Goal: Task Accomplishment & Management: Manage account settings

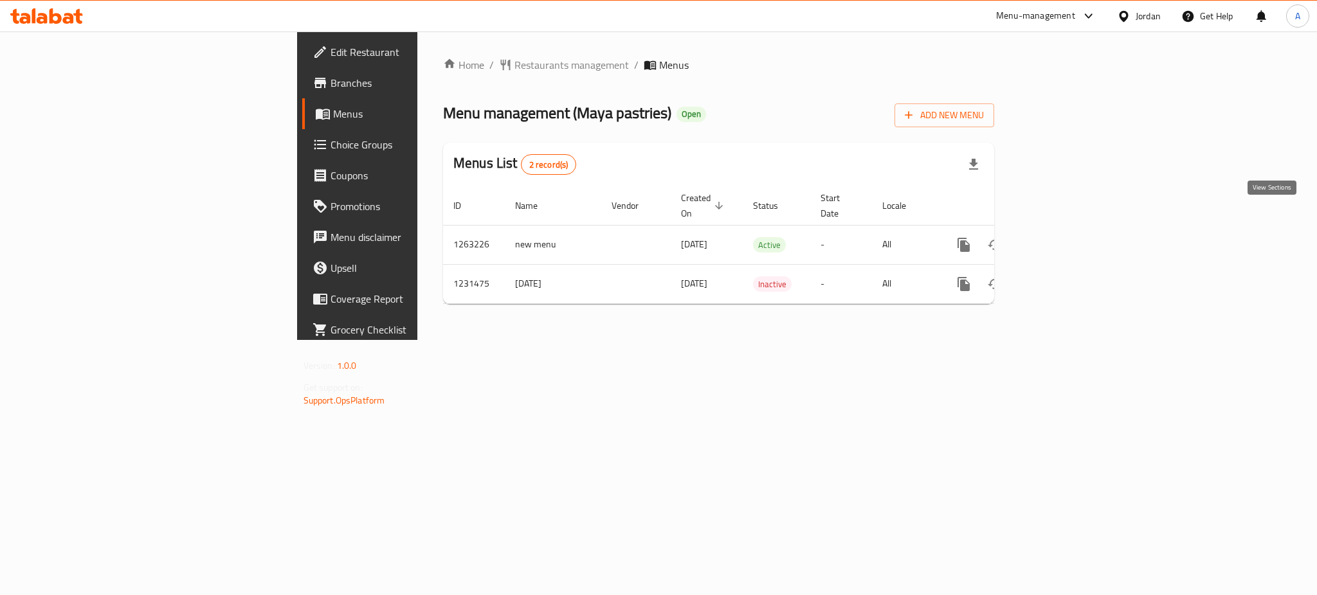
click at [1072, 230] on link "enhanced table" at bounding box center [1056, 245] width 31 height 31
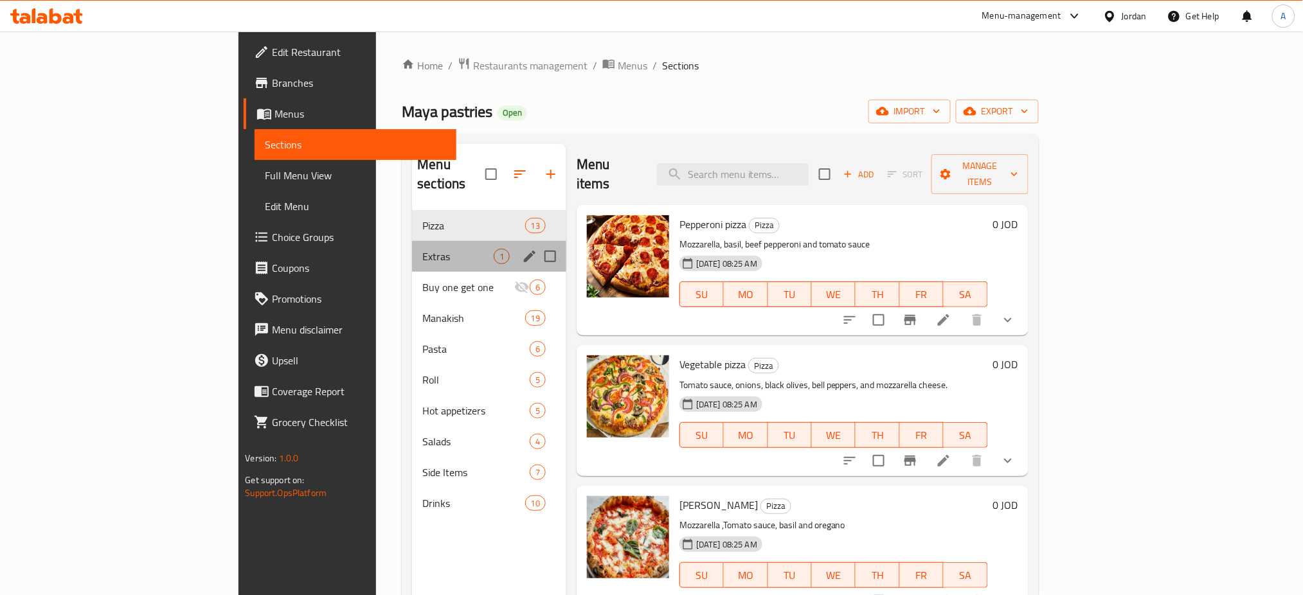
click at [412, 241] on div "Extras 1" at bounding box center [489, 256] width 154 height 31
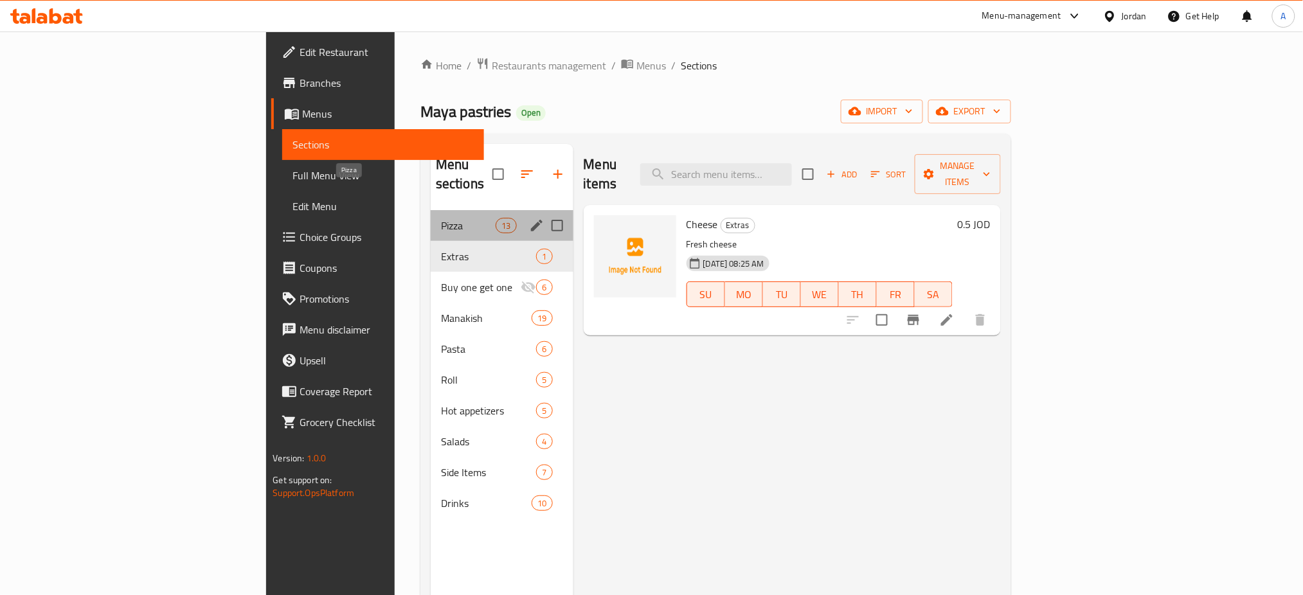
click at [441, 218] on span "Pizza" at bounding box center [468, 225] width 55 height 15
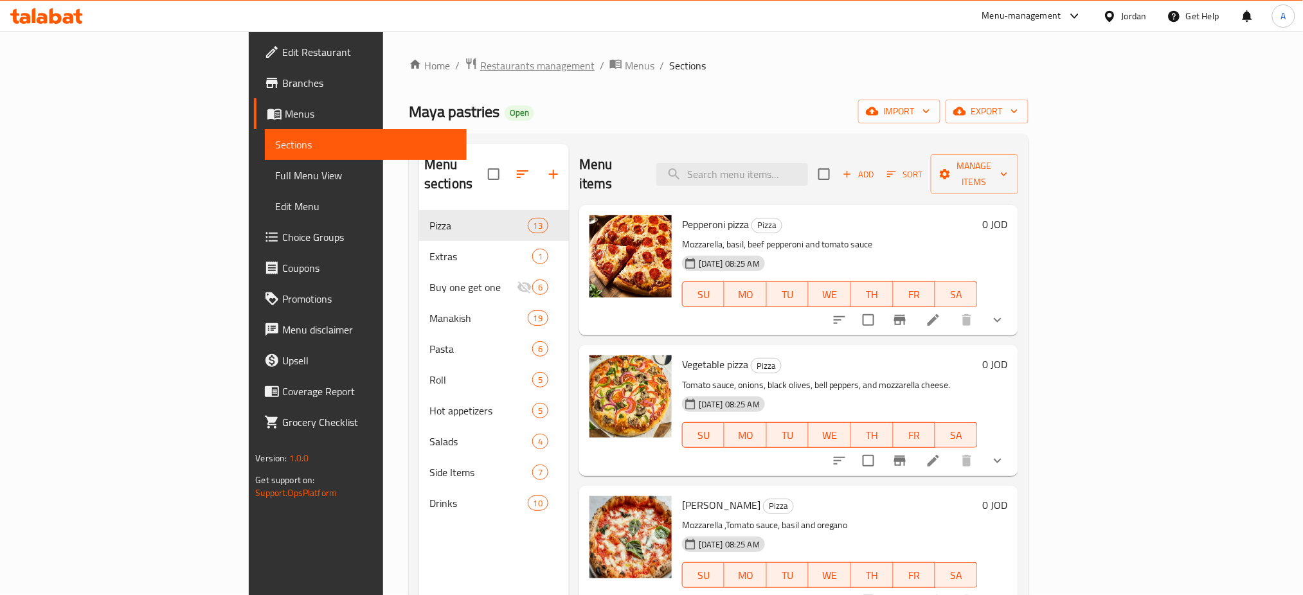
click at [465, 57] on span "Restaurants management" at bounding box center [530, 65] width 130 height 17
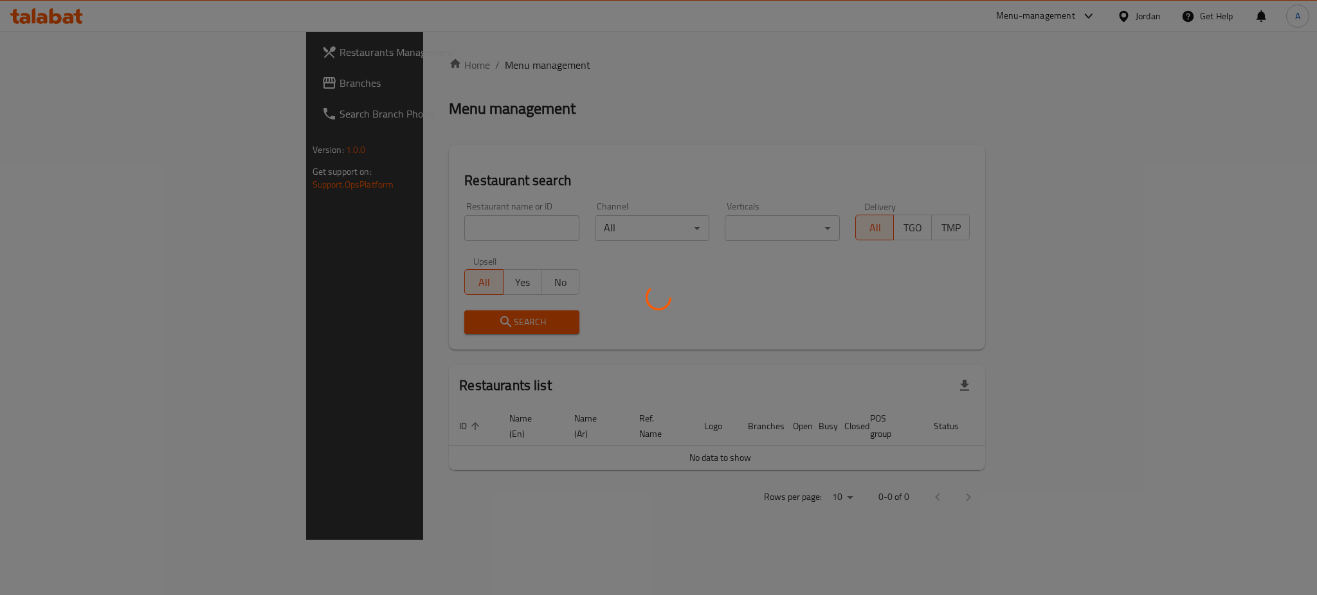
click at [345, 68] on div at bounding box center [658, 297] width 1317 height 595
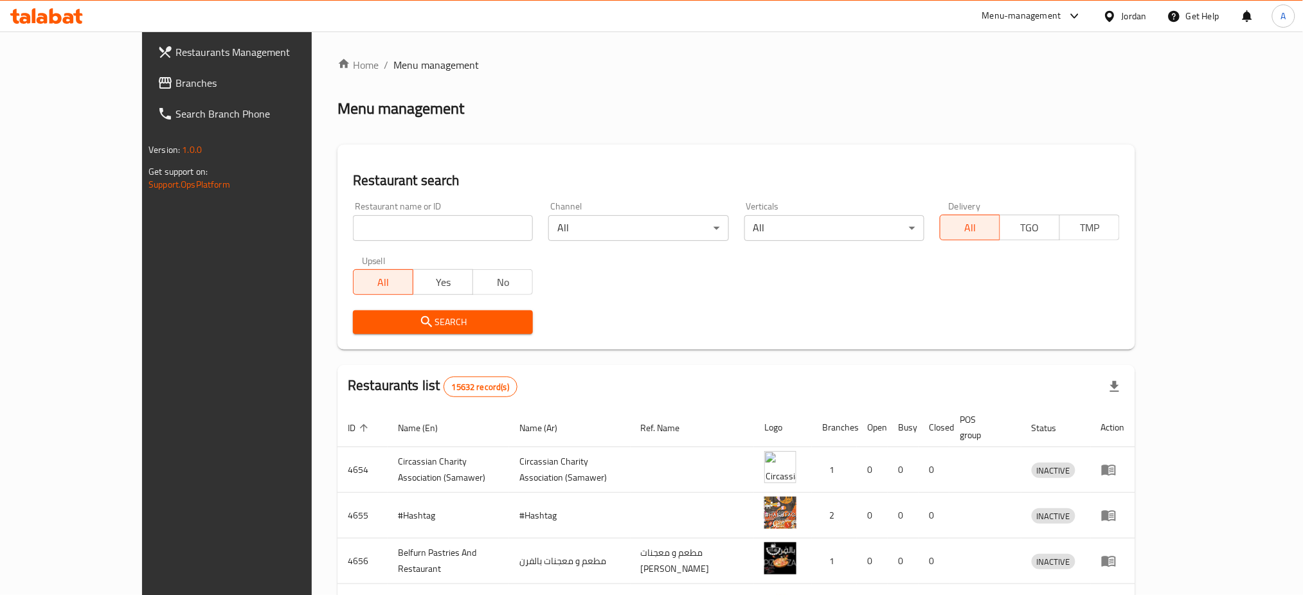
click at [147, 98] on link "Search Branch Phone" at bounding box center [253, 113] width 213 height 31
click at [176, 81] on span "Branches" at bounding box center [263, 82] width 174 height 15
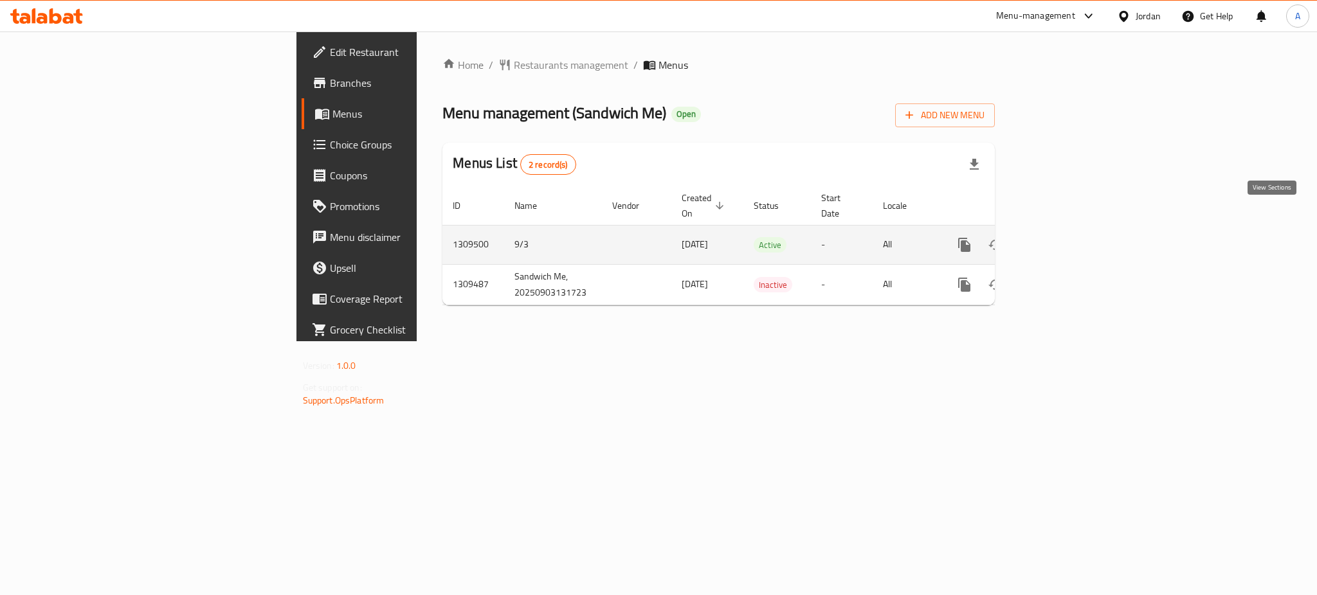
click at [1065, 237] on icon "enhanced table" at bounding box center [1056, 244] width 15 height 15
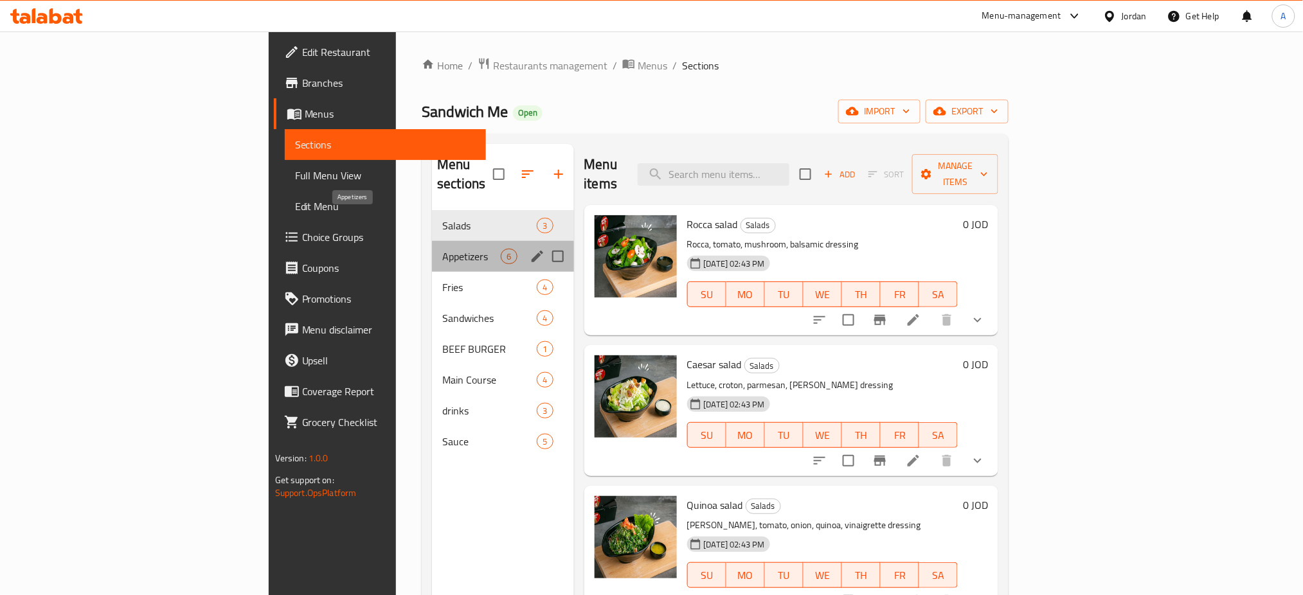
click at [442, 249] on span "Appetizers" at bounding box center [471, 256] width 59 height 15
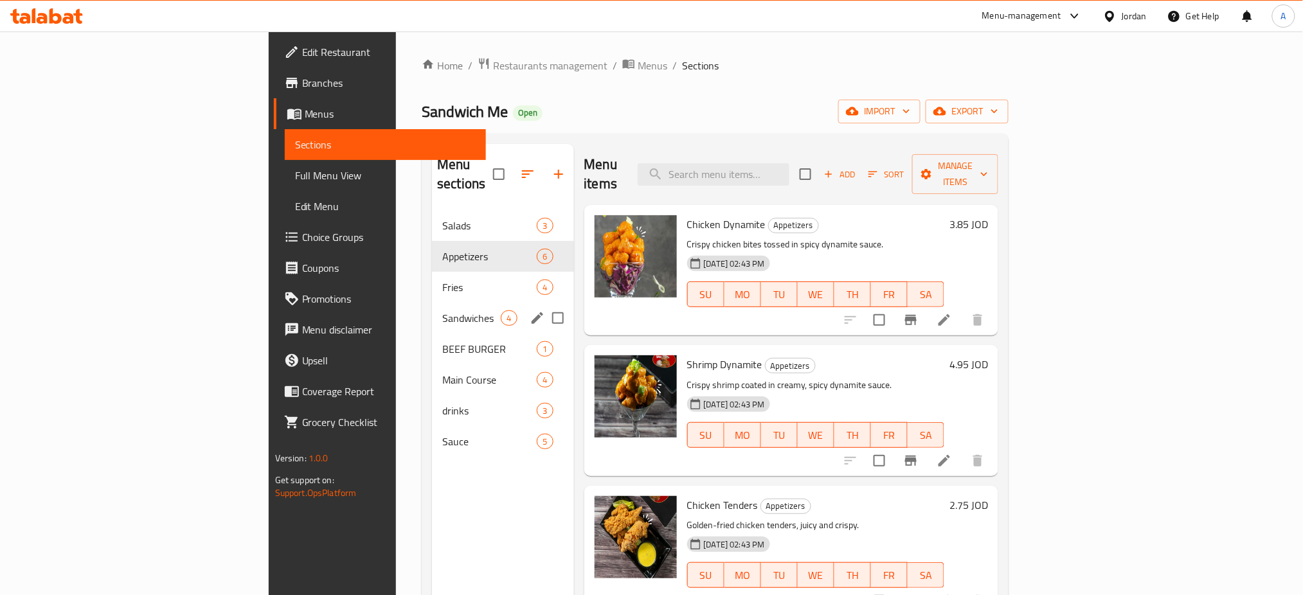
click at [442, 311] on span "Sandwiches" at bounding box center [471, 318] width 59 height 15
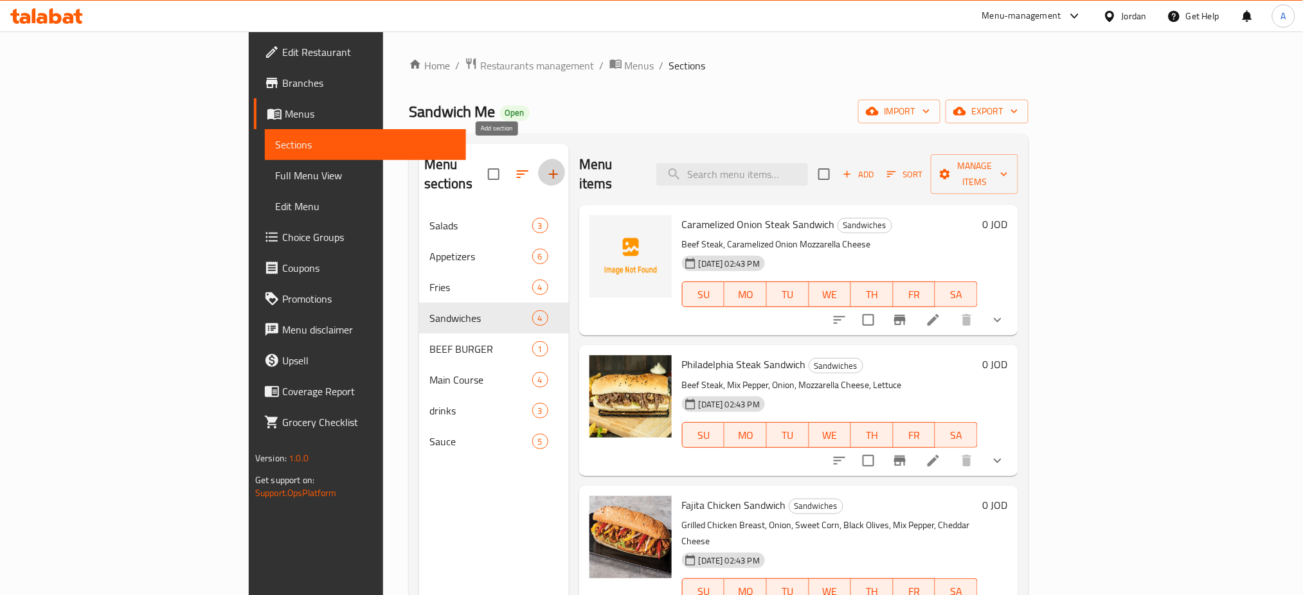
click at [546, 167] on icon "button" at bounding box center [553, 174] width 15 height 15
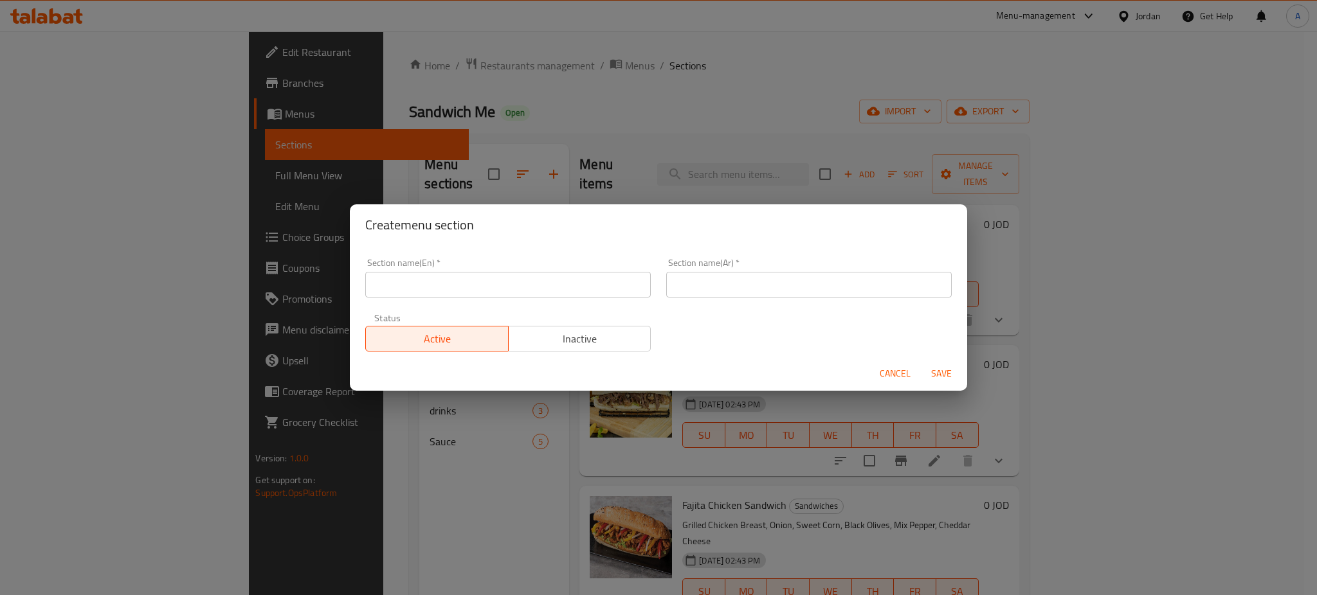
click at [888, 370] on span "Cancel" at bounding box center [894, 374] width 31 height 16
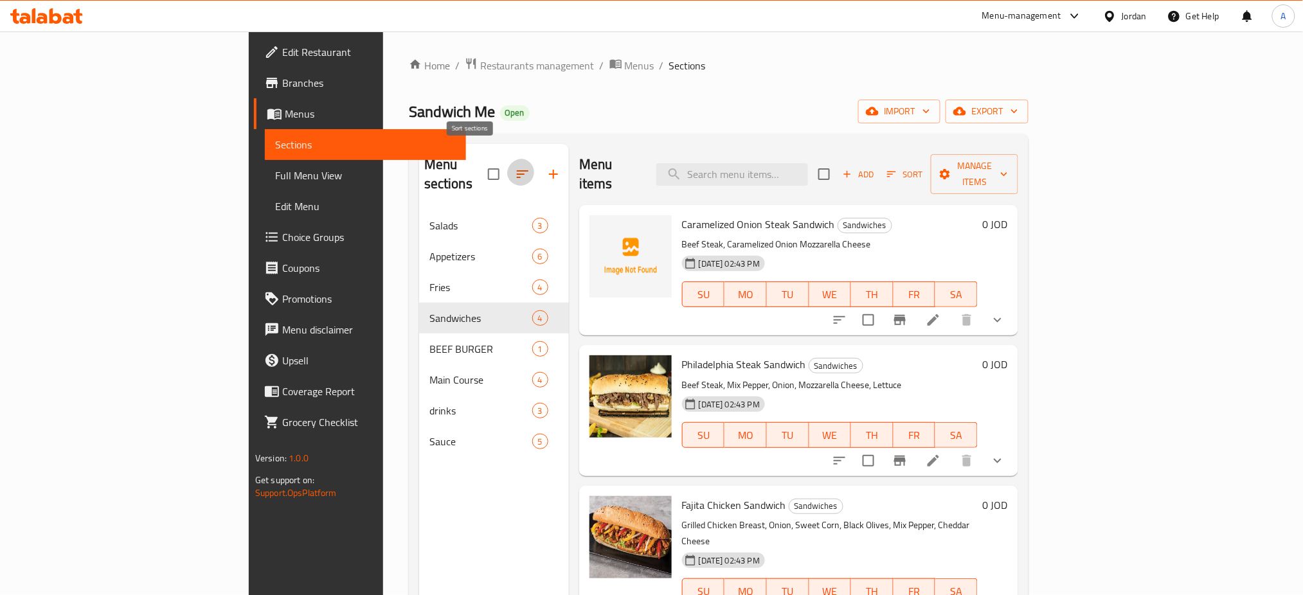
click at [515, 167] on icon "button" at bounding box center [522, 174] width 15 height 15
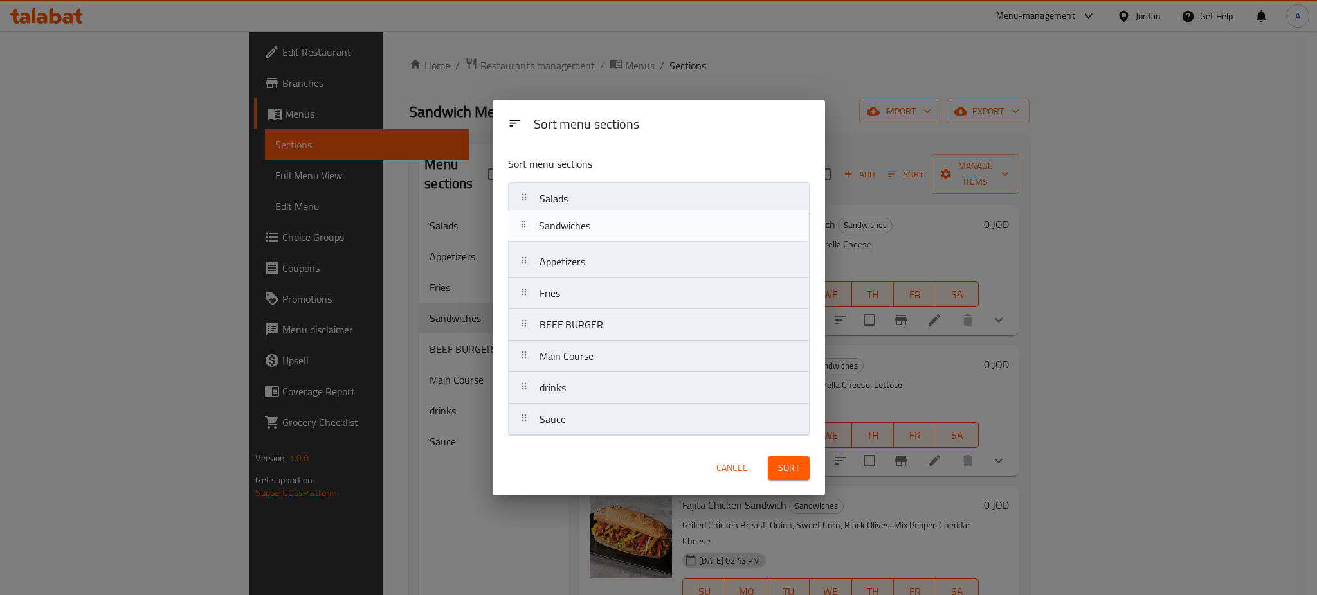
drag, startPoint x: 660, startPoint y: 306, endPoint x: 660, endPoint y: 233, distance: 73.3
click at [660, 233] on nav "Salads Appetizers Fries Sandwiches BEEF BURGER Main Course drinks Sauce" at bounding box center [659, 309] width 302 height 253
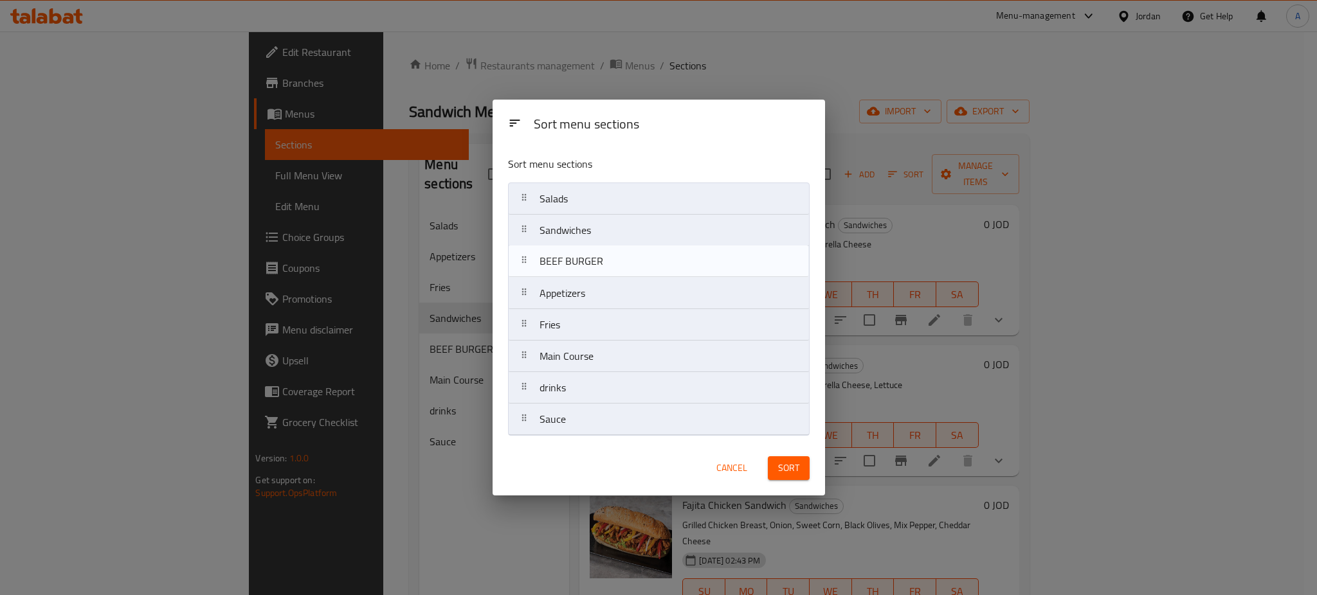
drag, startPoint x: 624, startPoint y: 338, endPoint x: 624, endPoint y: 267, distance: 70.7
click at [624, 267] on nav "Salads Sandwiches Appetizers Fries BEEF BURGER Main Course drinks Sauce" at bounding box center [659, 309] width 302 height 253
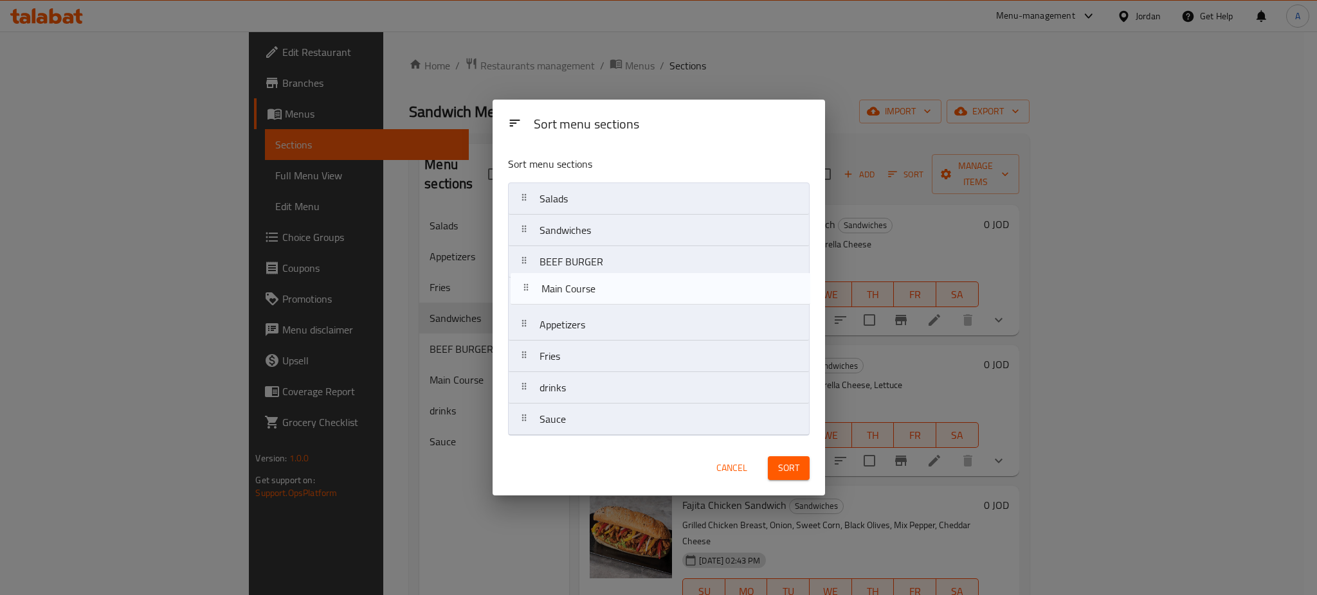
drag, startPoint x: 606, startPoint y: 365, endPoint x: 606, endPoint y: 286, distance: 78.4
click at [606, 286] on nav "Salads Sandwiches BEEF BURGER Appetizers Fries Main Course drinks Sauce" at bounding box center [659, 309] width 302 height 253
drag, startPoint x: 600, startPoint y: 209, endPoint x: 604, endPoint y: 311, distance: 102.3
click at [604, 311] on nav "Salads Sandwiches BEEF BURGER Main Course Appetizers Fries drinks Sauce" at bounding box center [659, 309] width 302 height 253
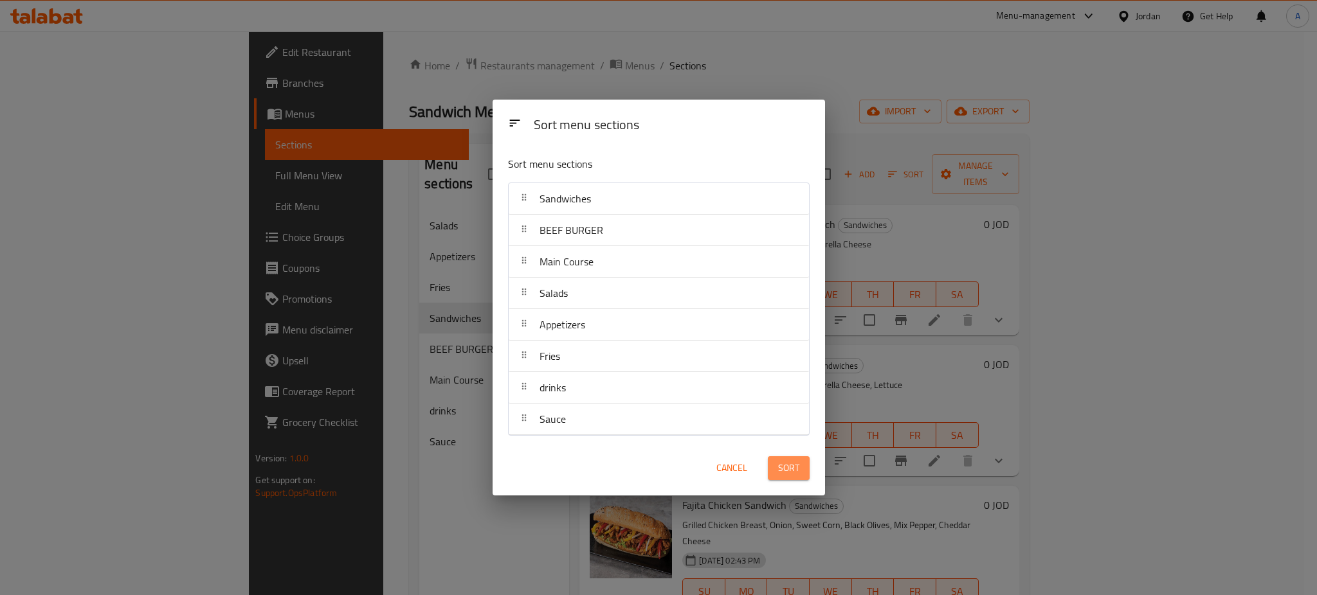
click at [797, 471] on span "Sort" at bounding box center [788, 468] width 21 height 16
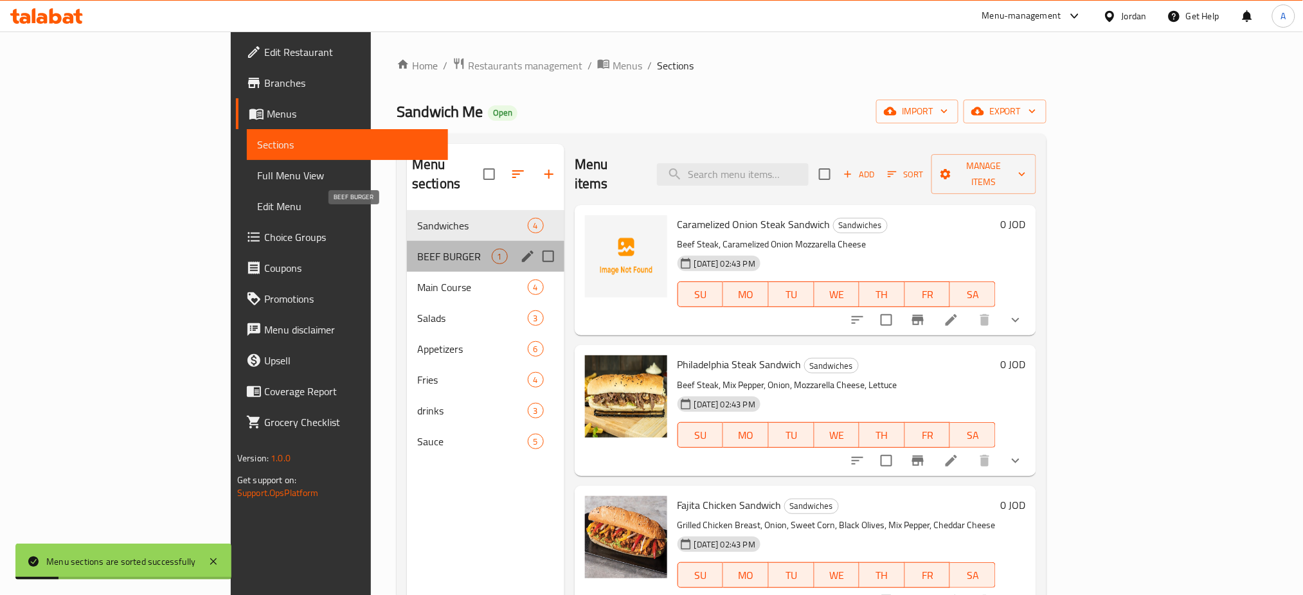
click at [417, 249] on span "BEEF BURGER" at bounding box center [454, 256] width 75 height 15
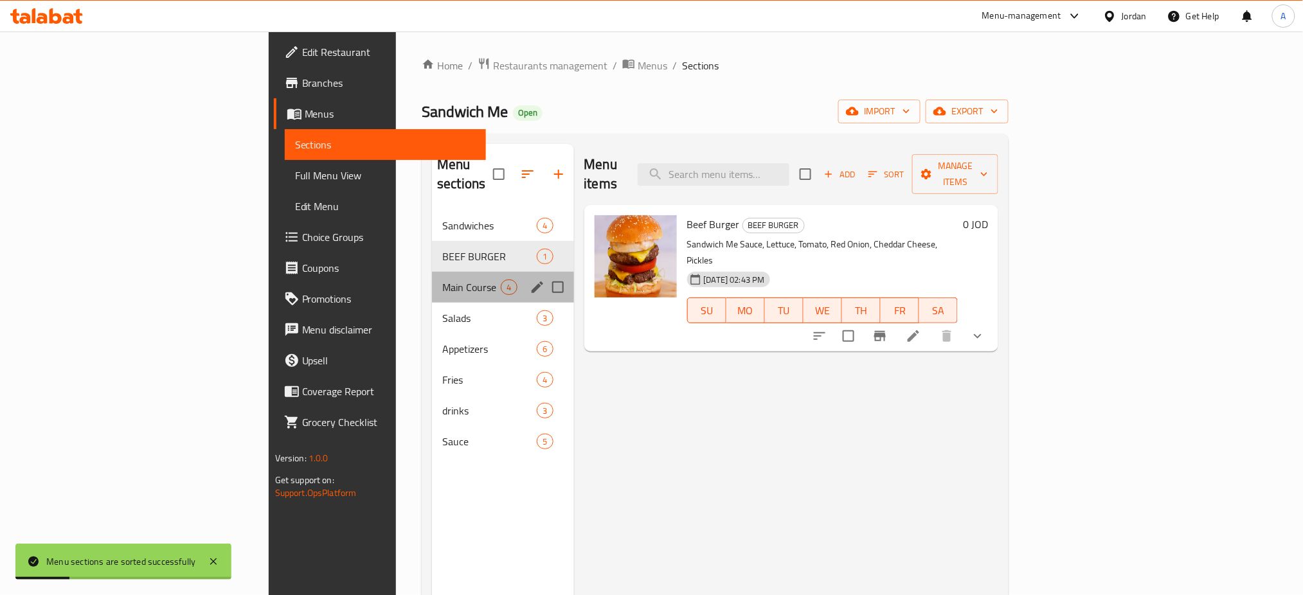
click at [432, 272] on div "Main Course 4" at bounding box center [502, 287] width 141 height 31
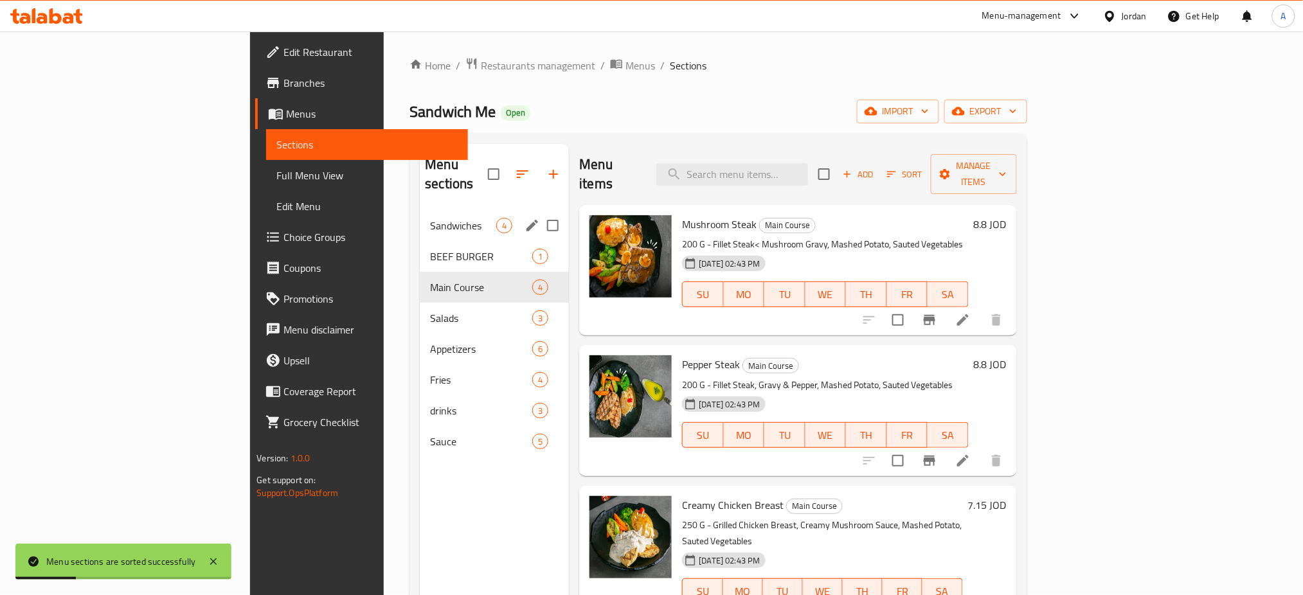
click at [420, 210] on div "Sandwiches 4" at bounding box center [494, 225] width 149 height 31
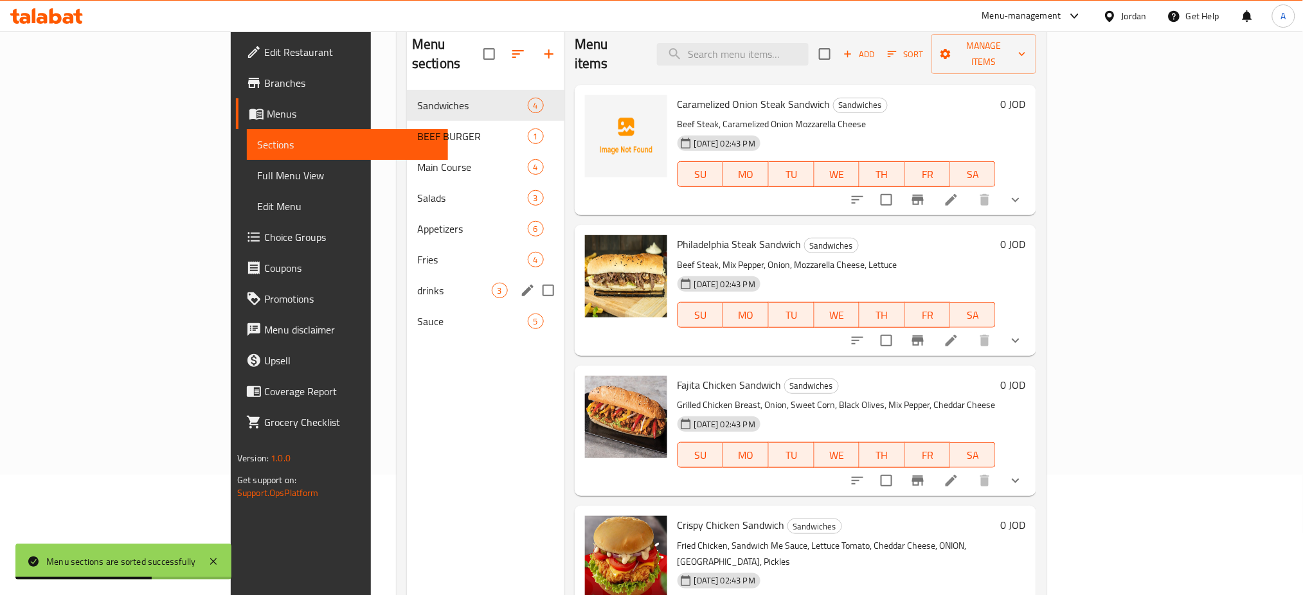
scroll to position [90, 0]
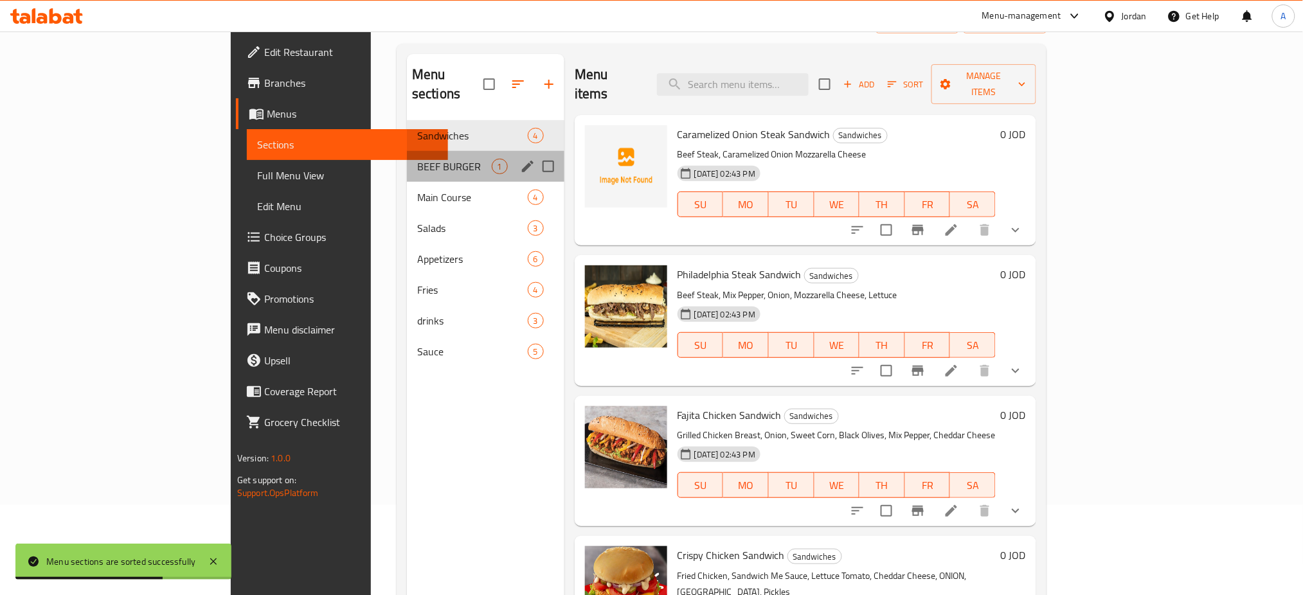
click at [407, 151] on div "BEEF BURGER 1" at bounding box center [486, 166] width 158 height 31
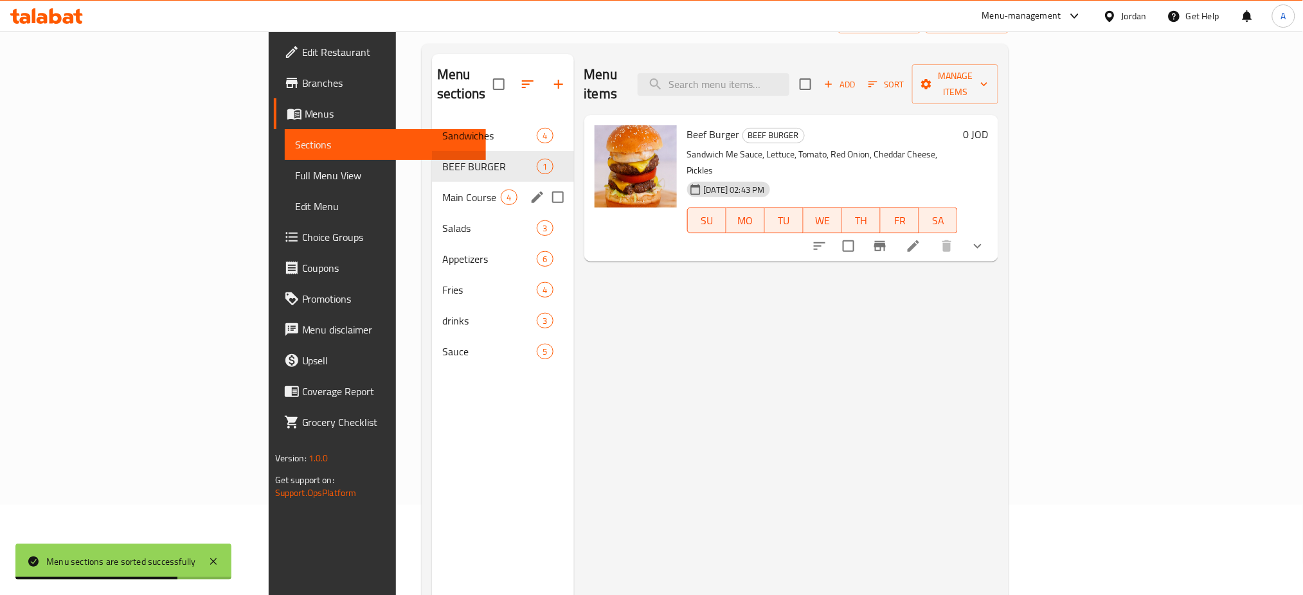
click at [442, 190] on span "Main Course" at bounding box center [471, 197] width 59 height 15
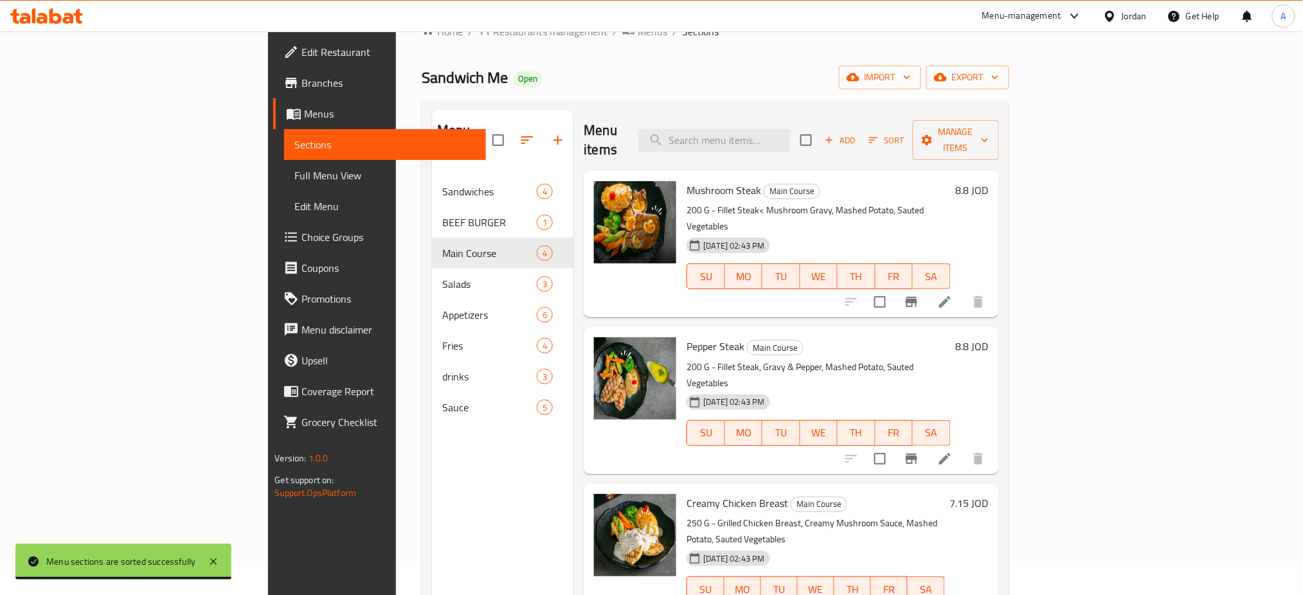
scroll to position [5, 0]
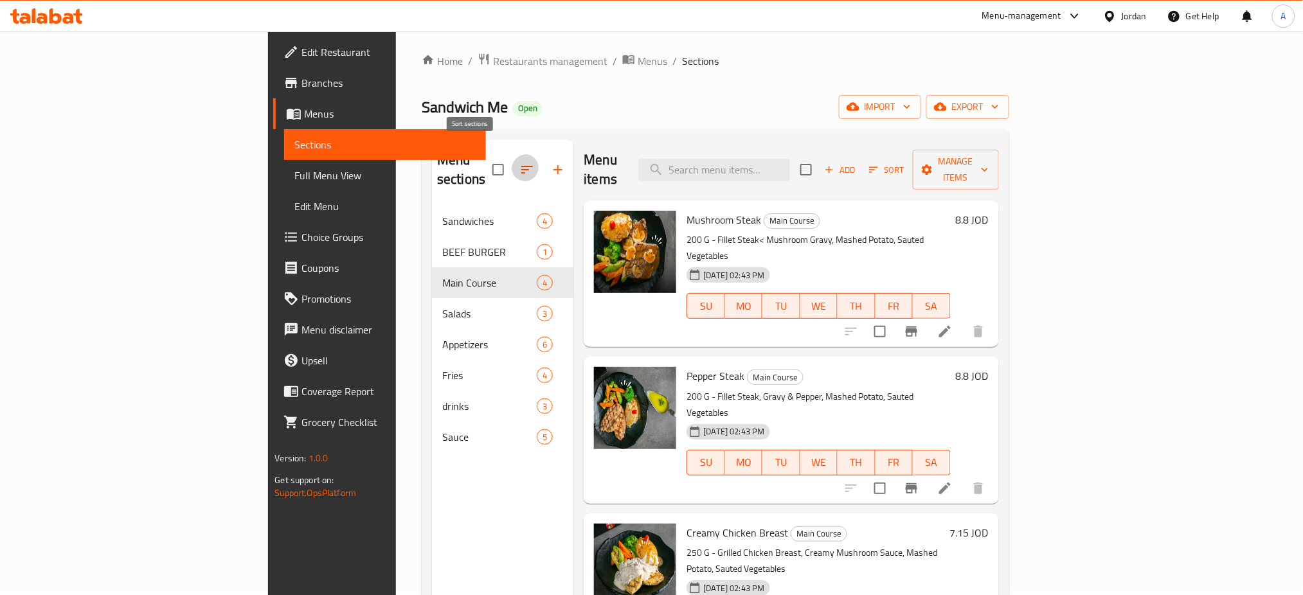
click at [512, 154] on button "button" at bounding box center [527, 169] width 31 height 31
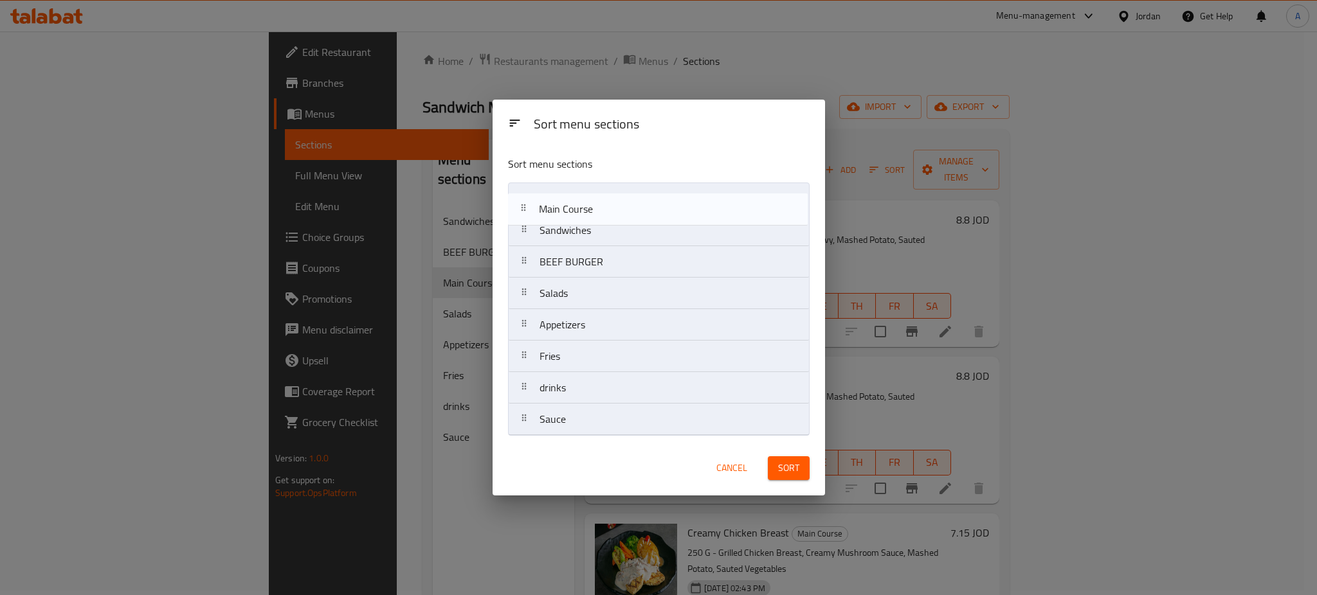
drag, startPoint x: 638, startPoint y: 276, endPoint x: 635, endPoint y: 213, distance: 63.1
click at [635, 213] on nav "Sandwiches BEEF BURGER Main Course Salads Appetizers Fries drinks Sauce" at bounding box center [659, 309] width 302 height 253
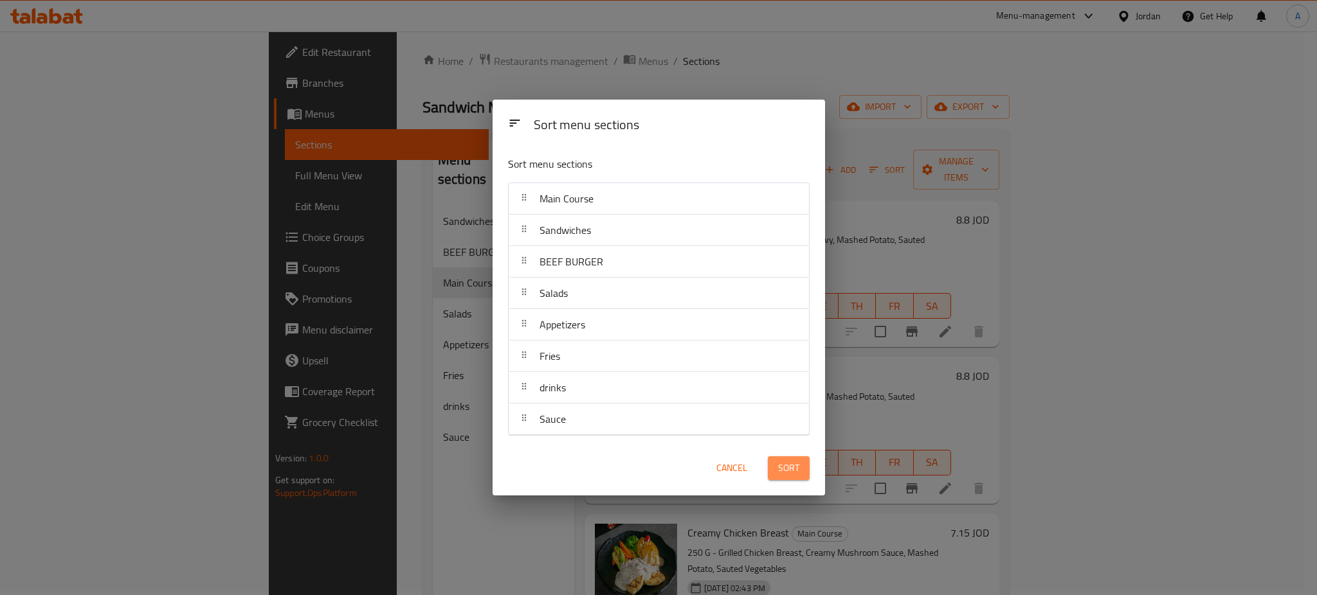
click at [784, 470] on span "Sort" at bounding box center [788, 468] width 21 height 16
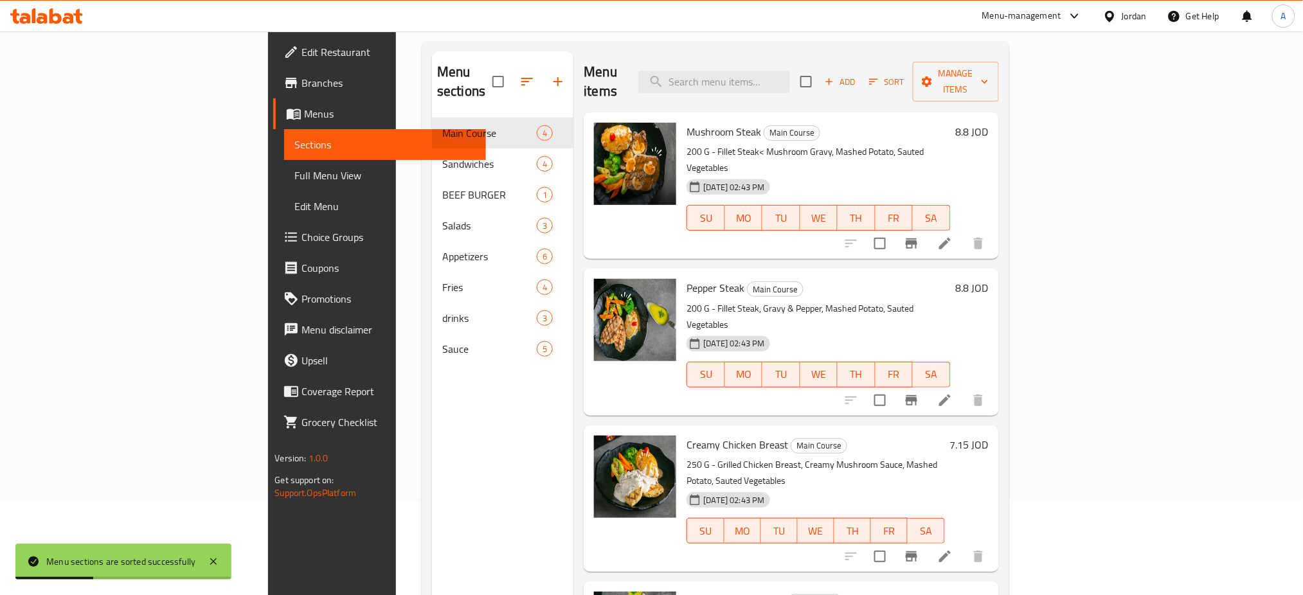
scroll to position [0, 0]
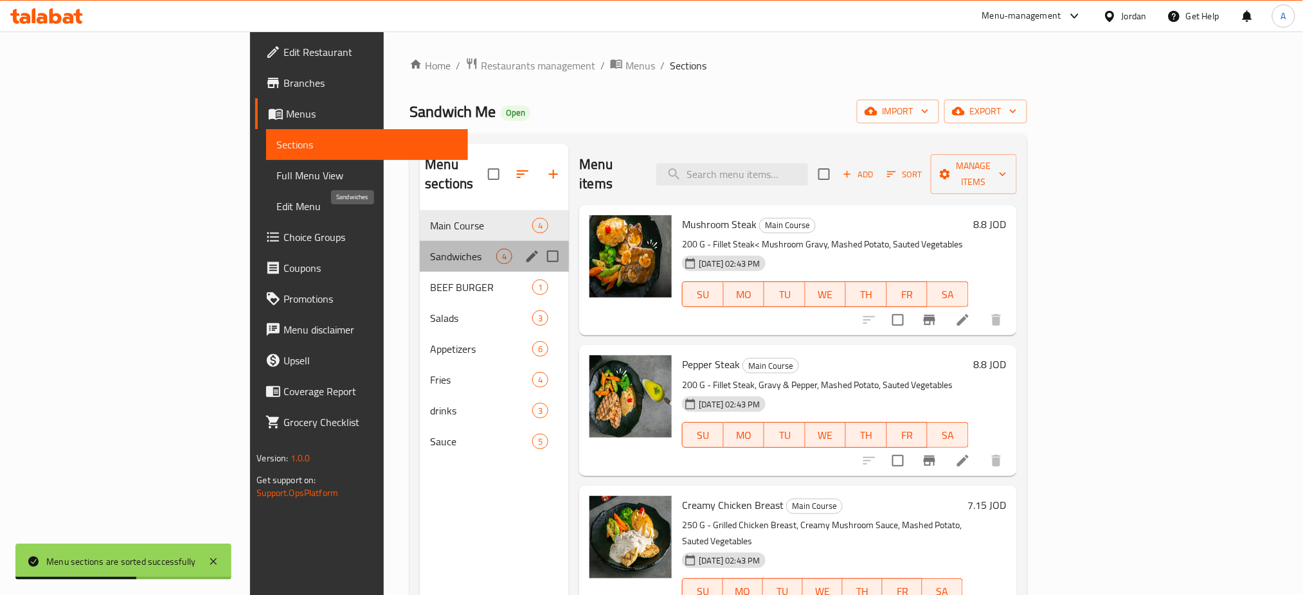
click at [430, 249] on span "Sandwiches" at bounding box center [463, 256] width 66 height 15
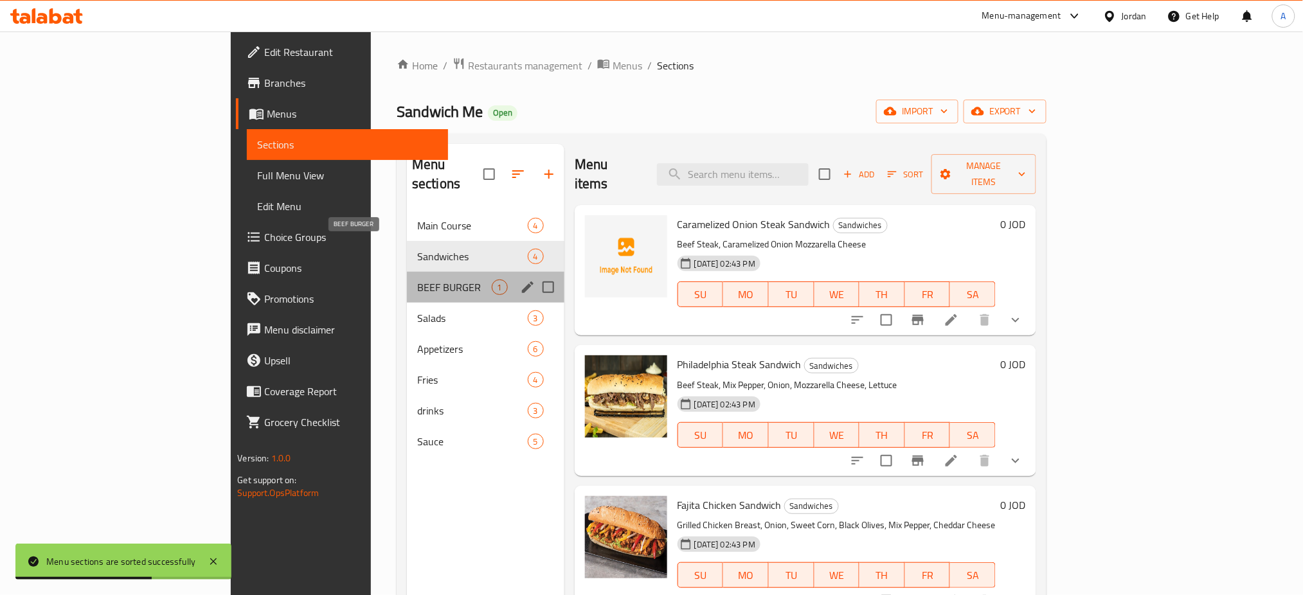
click at [417, 280] on span "BEEF BURGER" at bounding box center [454, 287] width 75 height 15
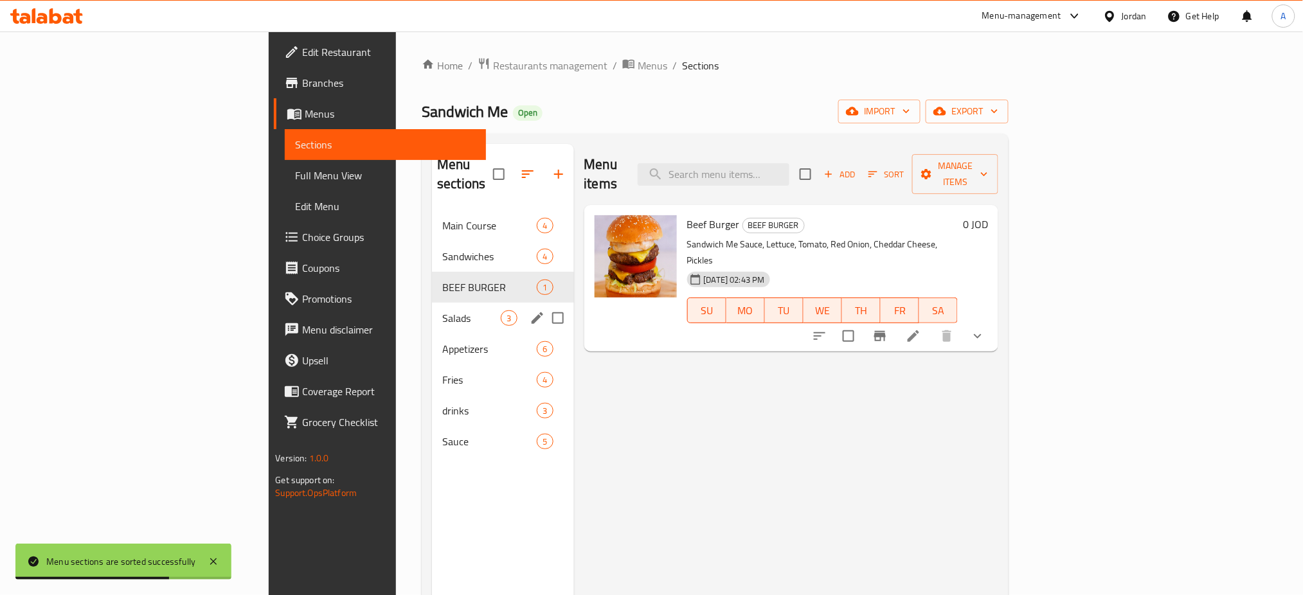
click at [432, 303] on div "Salads 3" at bounding box center [502, 318] width 141 height 31
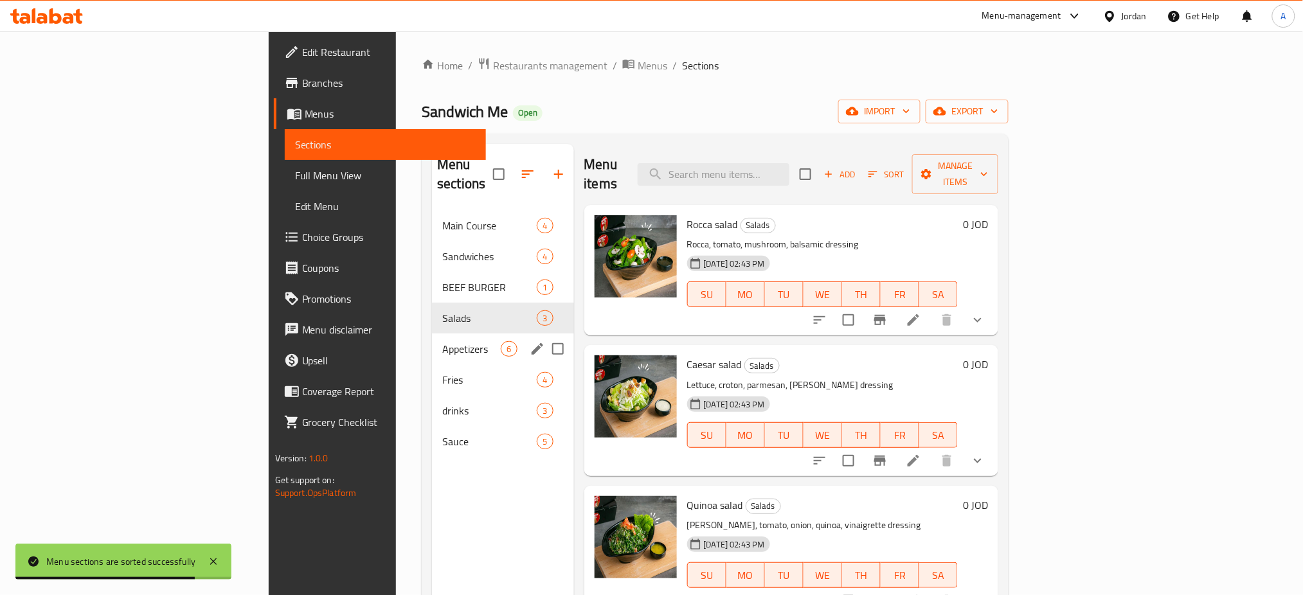
click at [432, 334] on div "Appetizers 6" at bounding box center [502, 349] width 141 height 31
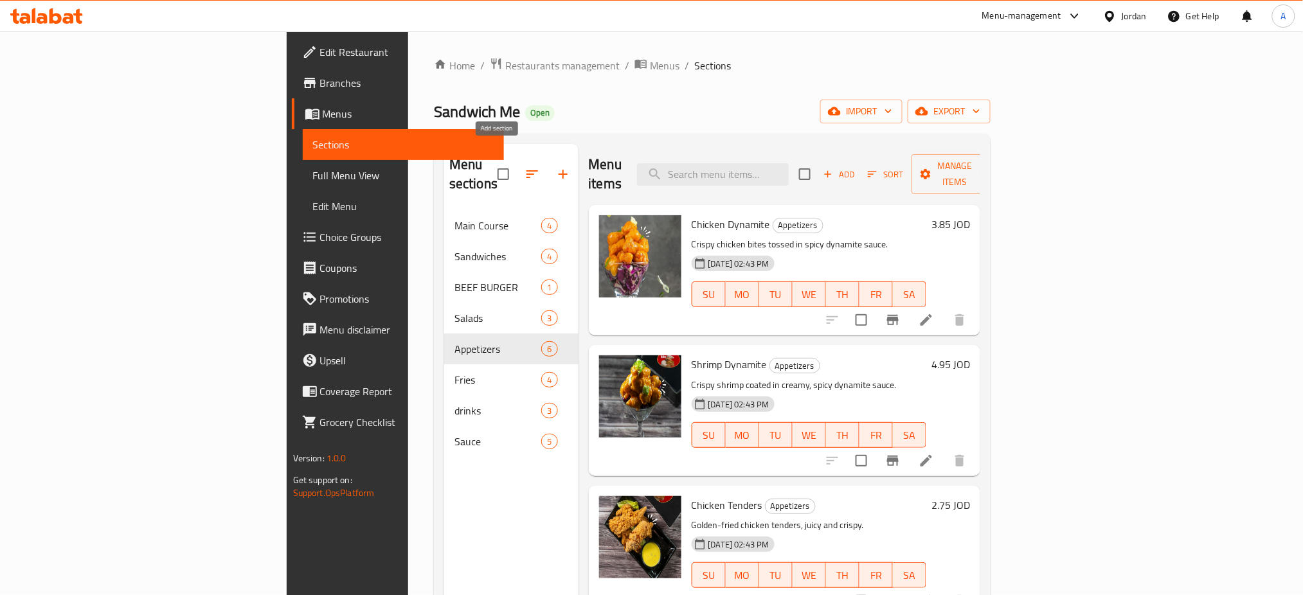
click at [548, 160] on button "button" at bounding box center [563, 174] width 31 height 31
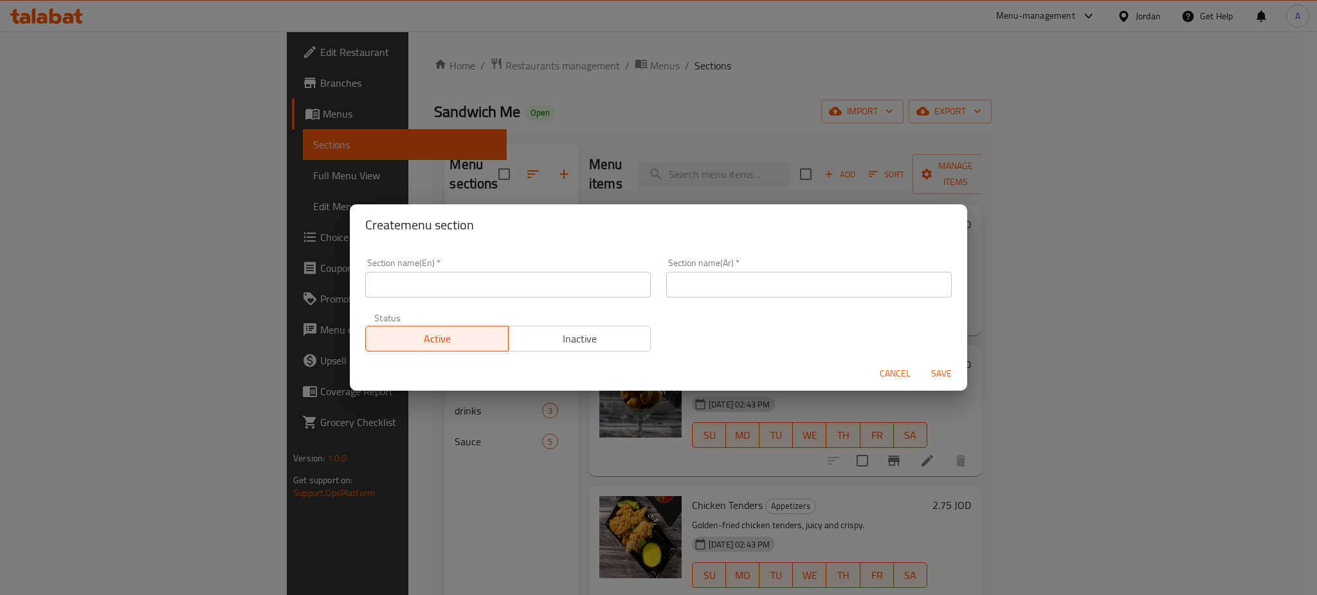
click at [893, 366] on span "Cancel" at bounding box center [894, 374] width 31 height 16
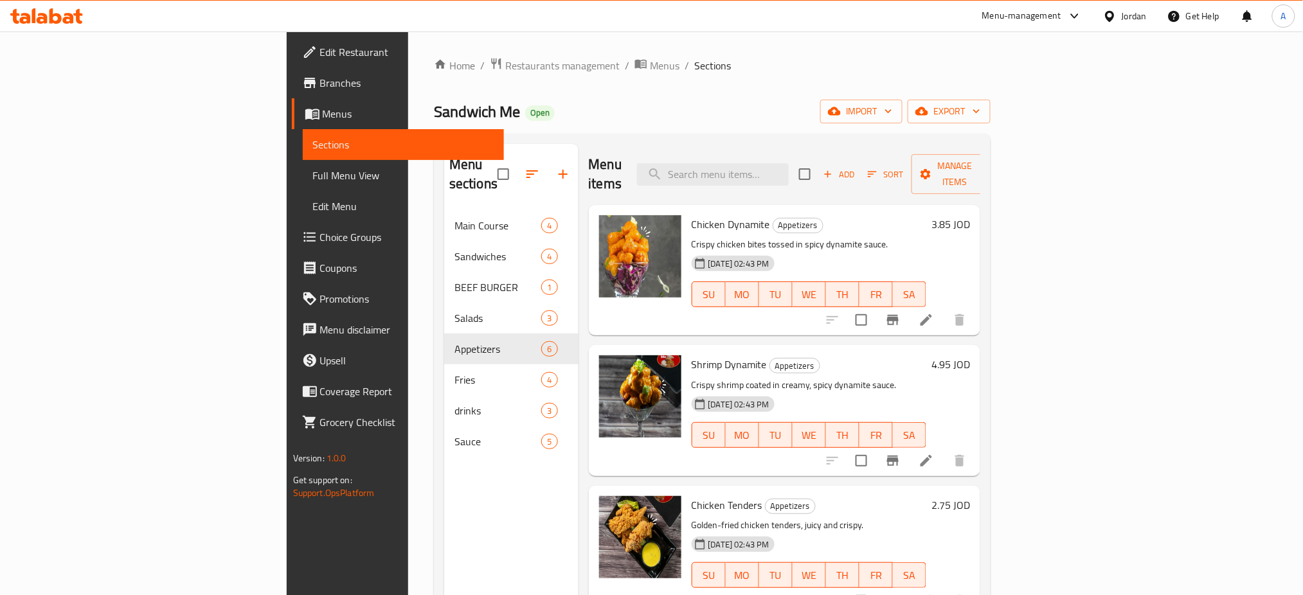
click at [517, 159] on button "button" at bounding box center [532, 174] width 31 height 31
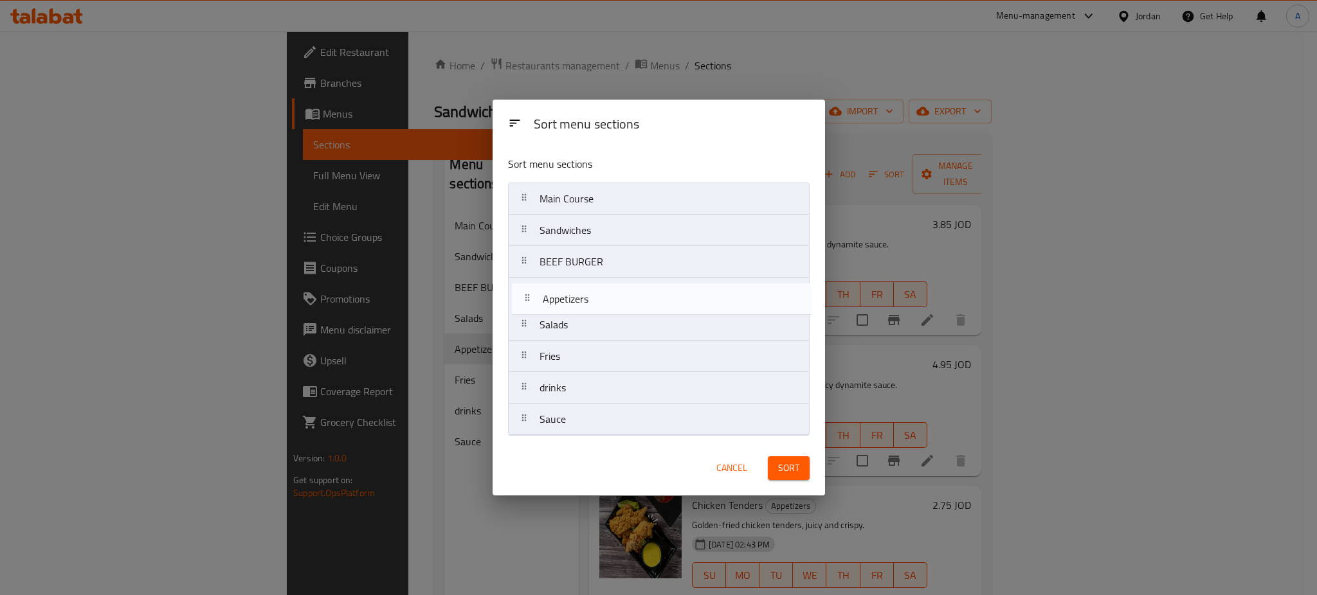
drag, startPoint x: 608, startPoint y: 334, endPoint x: 610, endPoint y: 300, distance: 34.8
click at [610, 300] on nav "Main Course Sandwiches BEEF BURGER Salads Appetizers Fries drinks Sauce" at bounding box center [659, 309] width 302 height 253
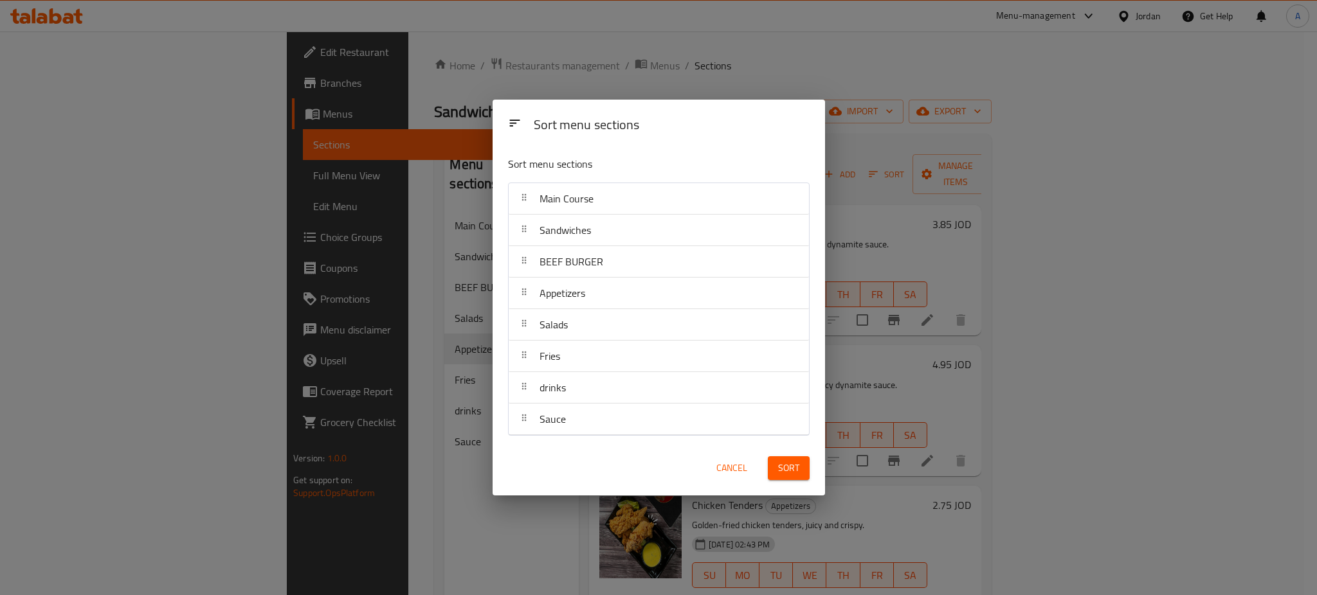
click at [789, 477] on button "Sort" at bounding box center [789, 468] width 42 height 24
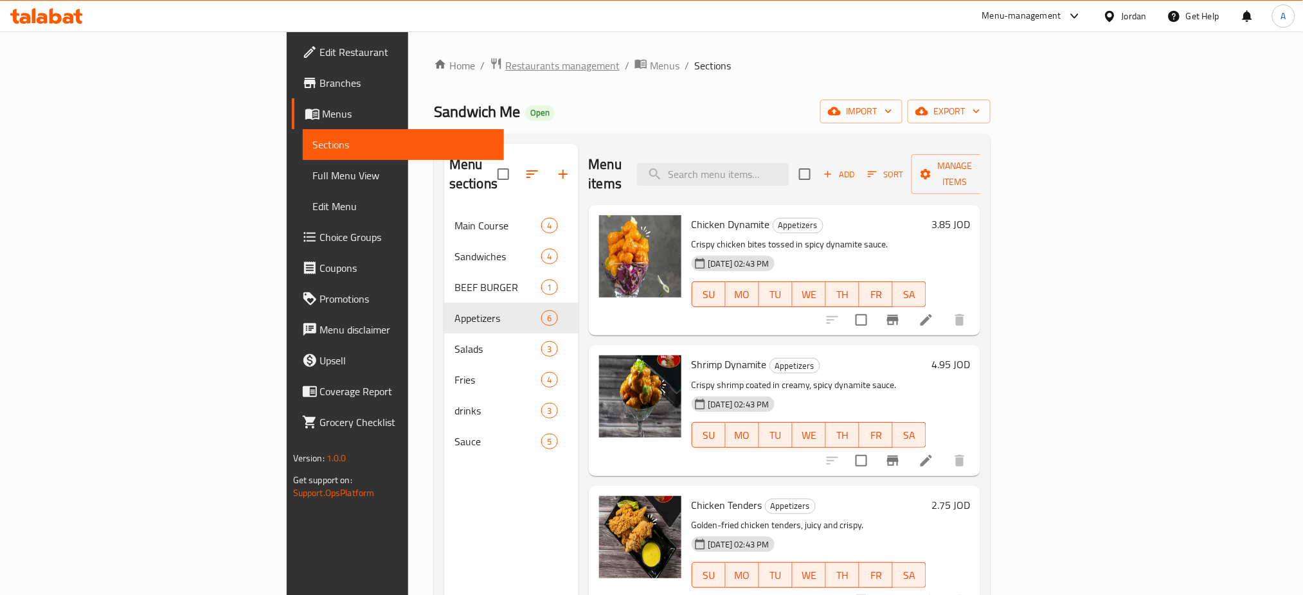
click at [505, 63] on span "Restaurants management" at bounding box center [562, 65] width 114 height 15
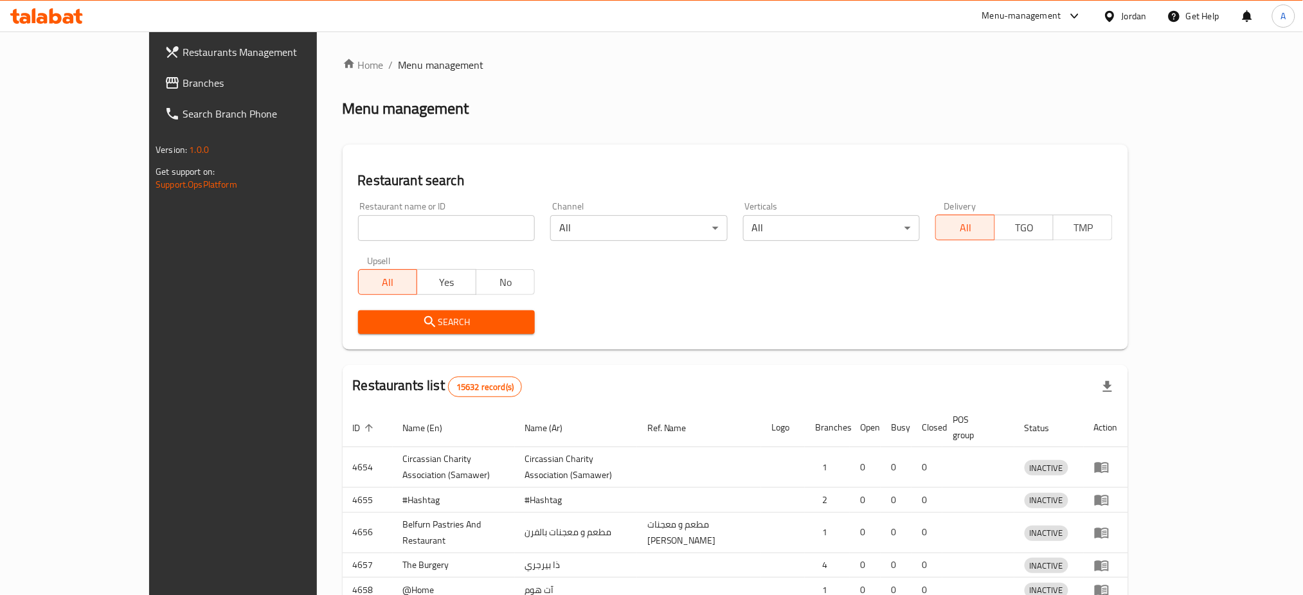
click at [384, 201] on div "Home / Menu management Menu management Restaurant search Restaurant name or ID …" at bounding box center [736, 413] width 786 height 713
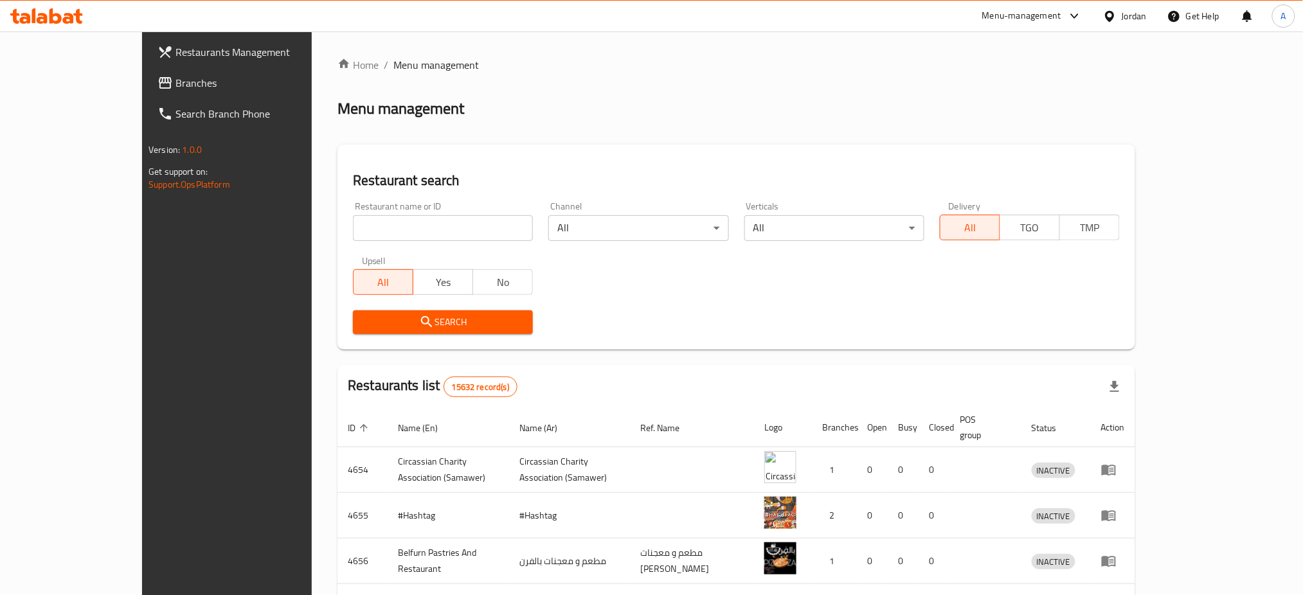
click at [389, 215] on input "search" at bounding box center [443, 228] width 180 height 26
paste input "PaPa Kuzuno"
type input "PaPa Kuzuno"
click button "Search" at bounding box center [443, 323] width 180 height 24
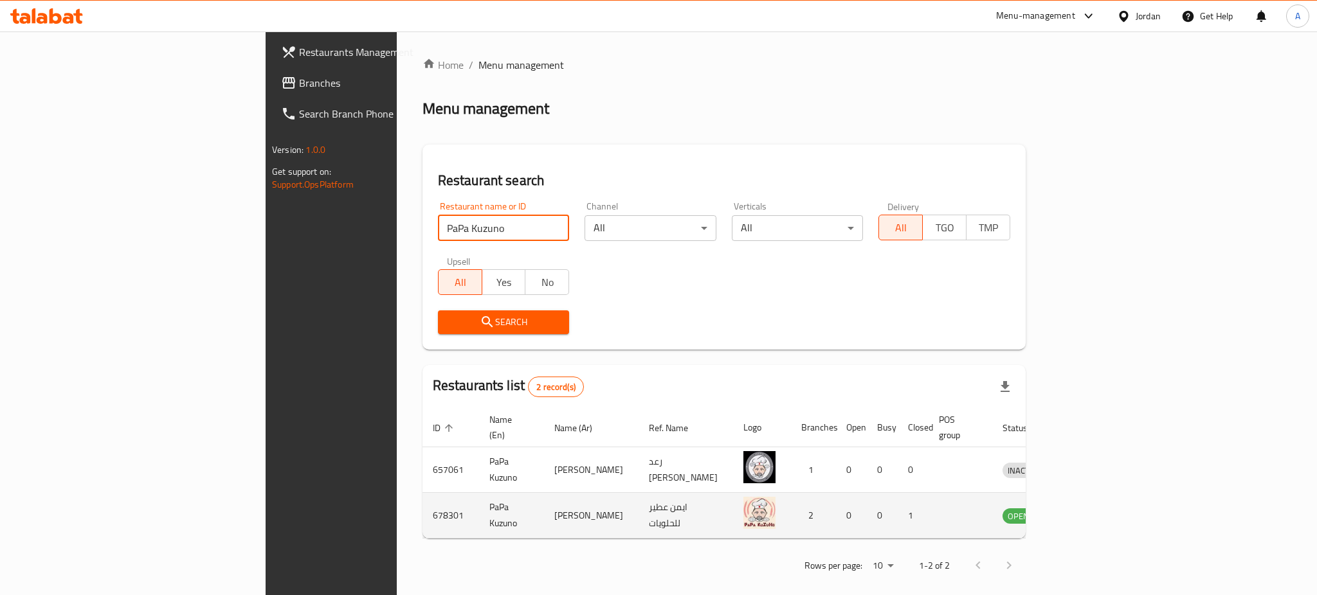
click at [1086, 511] on icon "enhanced table" at bounding box center [1079, 516] width 14 height 11
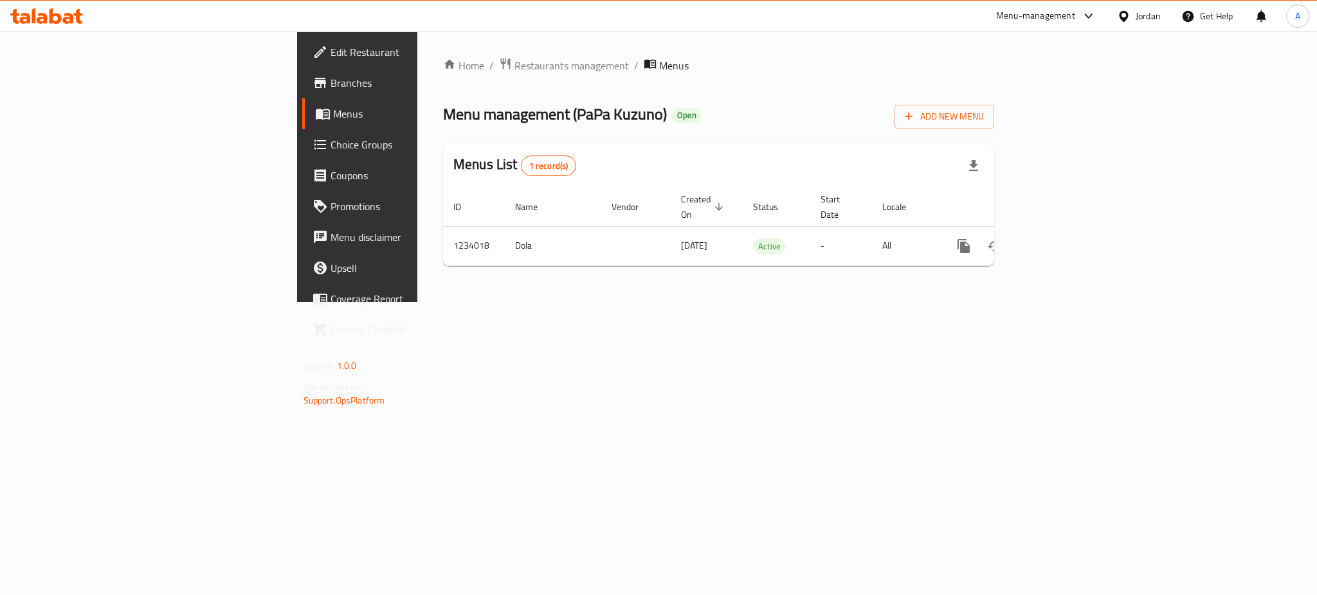
click at [330, 78] on span "Branches" at bounding box center [418, 82] width 176 height 15
